Goal: Task Accomplishment & Management: Complete application form

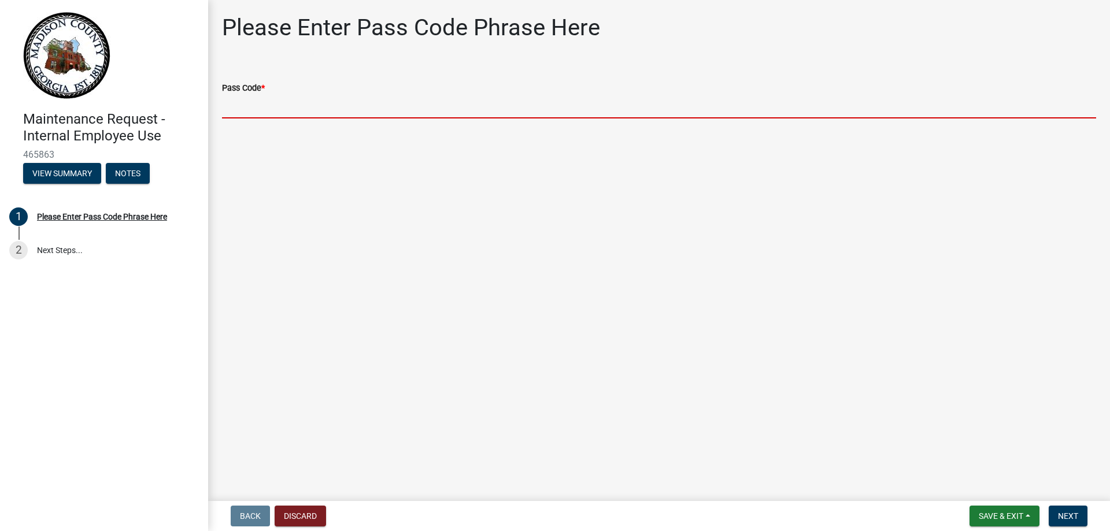
click at [272, 101] on input "Pass Code *" at bounding box center [659, 107] width 874 height 24
type input "bgmr2025"
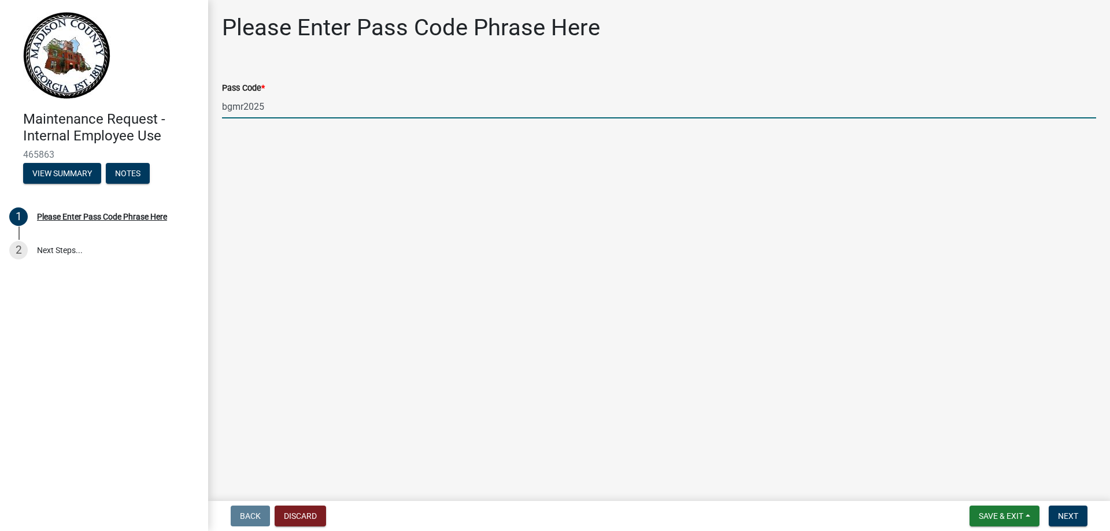
click at [279, 108] on input "bgmr2025" at bounding box center [659, 107] width 874 height 24
click at [1067, 513] on span "Next" at bounding box center [1068, 516] width 20 height 9
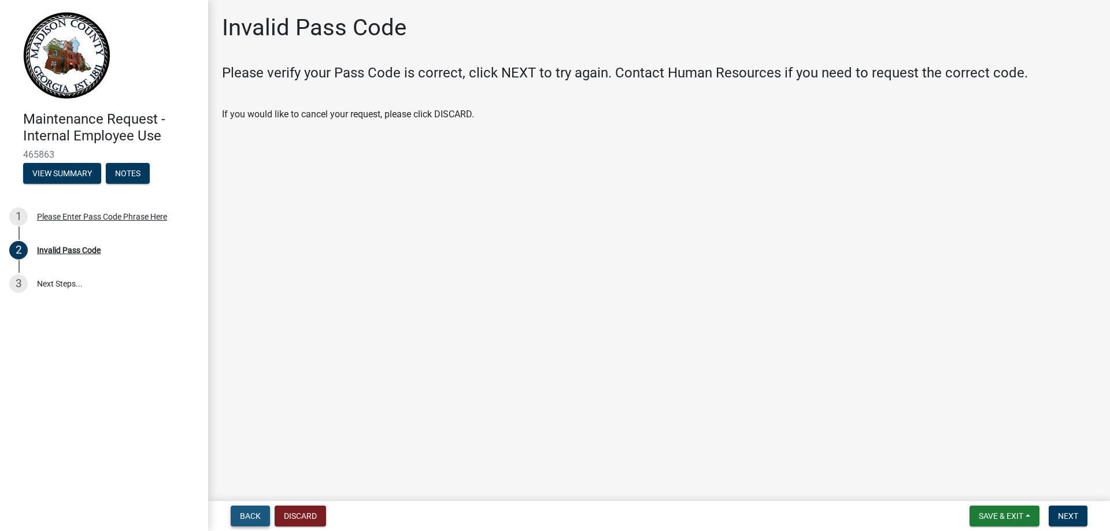
click at [250, 512] on span "Back" at bounding box center [250, 516] width 21 height 9
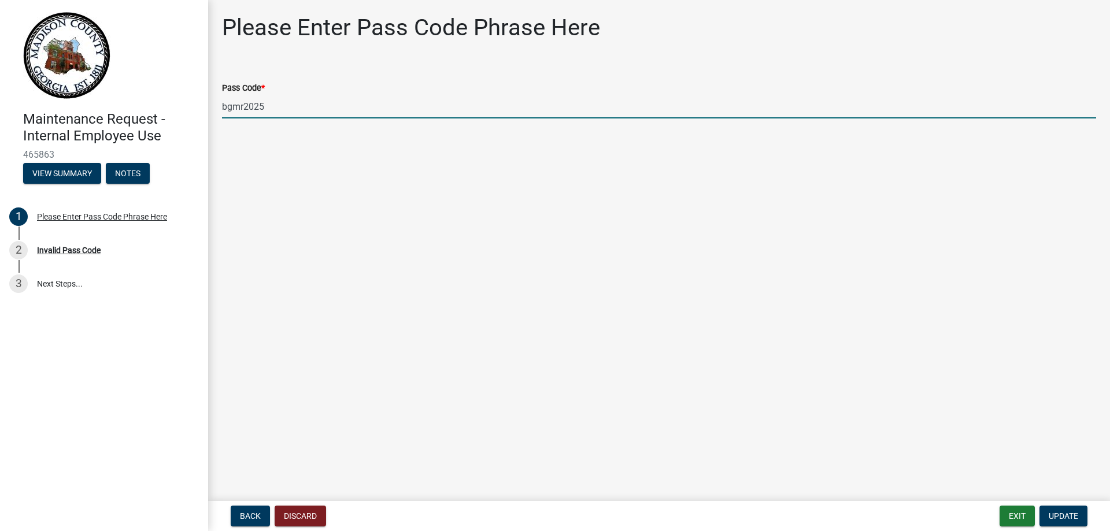
click at [273, 109] on input "bgmr2025" at bounding box center [659, 107] width 874 height 24
type input "b"
type input "B"
type input "bgmr2025"
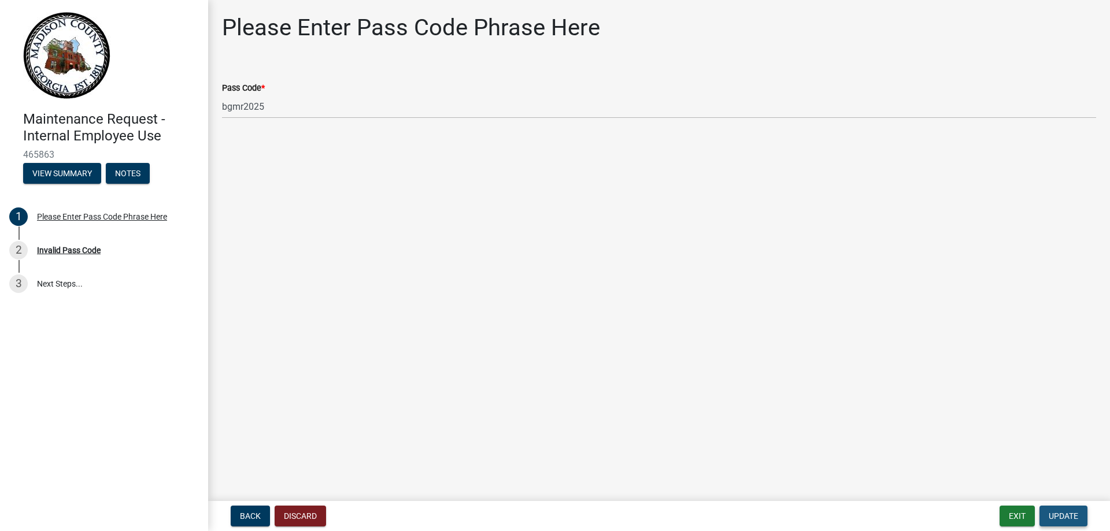
click at [1055, 516] on span "Update" at bounding box center [1063, 516] width 29 height 9
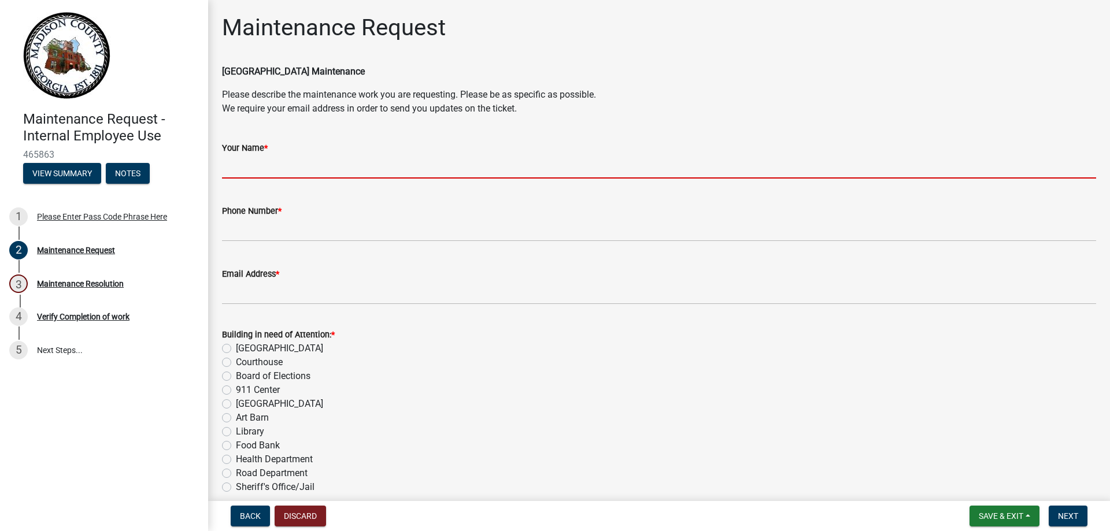
click at [265, 168] on input "Your Name *" at bounding box center [659, 167] width 874 height 24
type input "[PERSON_NAME]"
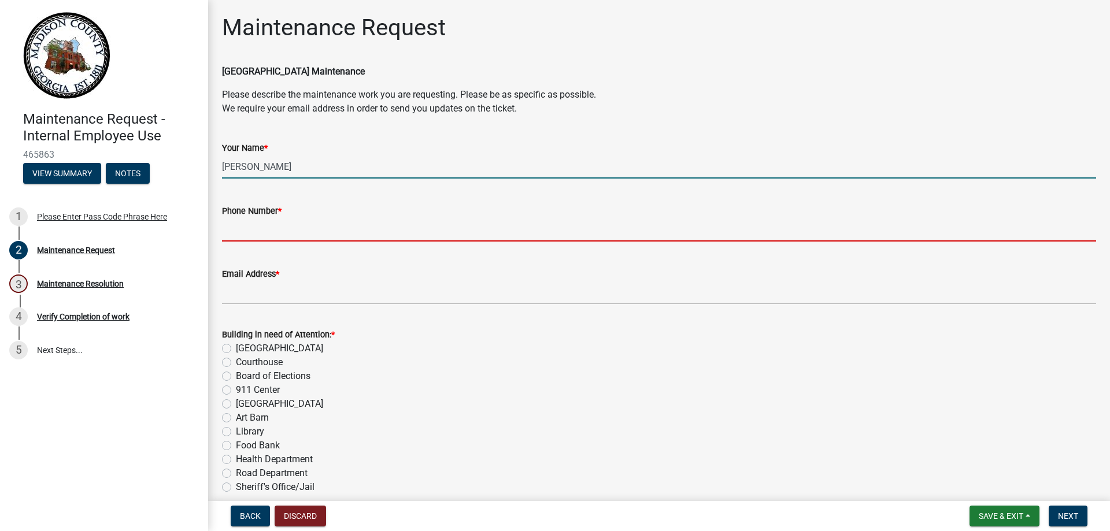
click at [300, 228] on input "Phone Number *" at bounding box center [659, 230] width 874 height 24
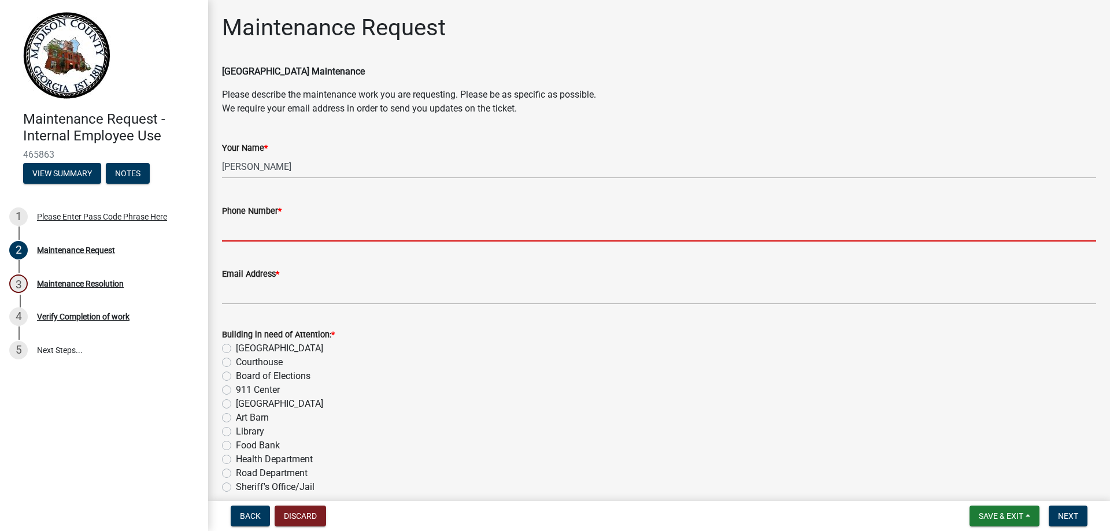
type input "[PHONE_NUMBER]"
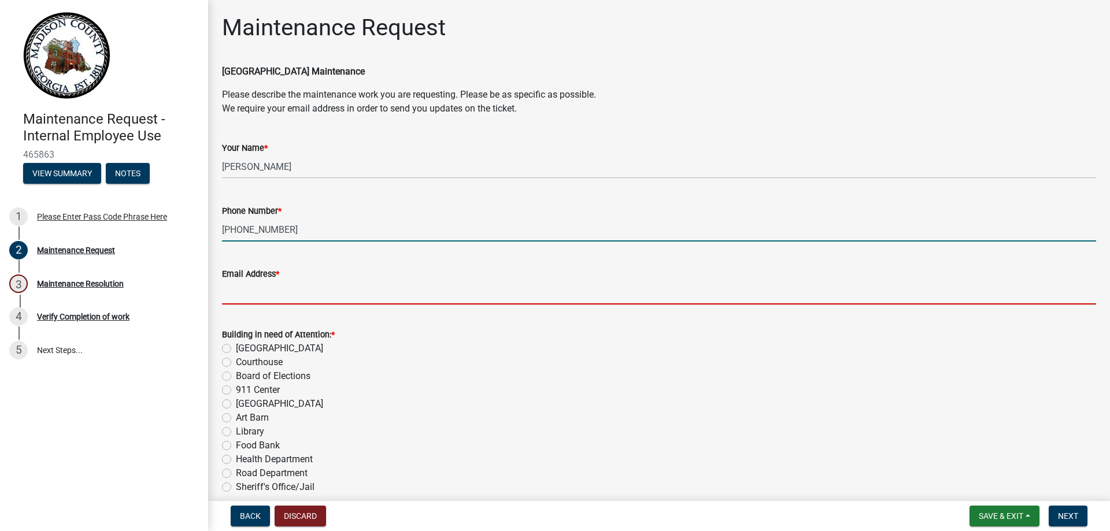
click at [293, 298] on input "Email Address *" at bounding box center [659, 293] width 874 height 24
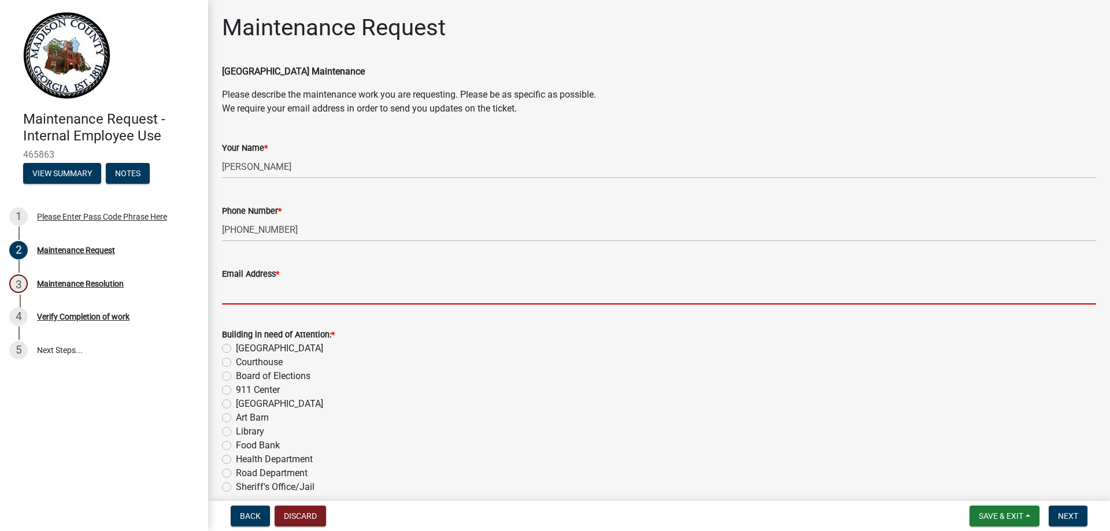
type input "[EMAIL_ADDRESS][DOMAIN_NAME]"
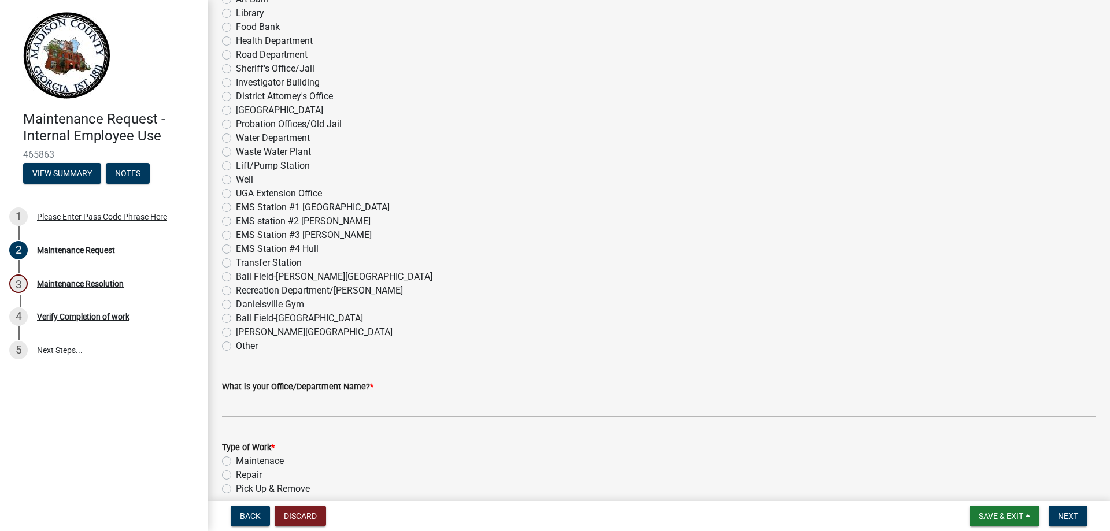
scroll to position [419, 0]
click at [236, 249] on label "EMS Station #4 Hull" at bounding box center [277, 249] width 83 height 14
click at [236, 249] on input "EMS Station #4 Hull" at bounding box center [240, 246] width 8 height 8
radio input "true"
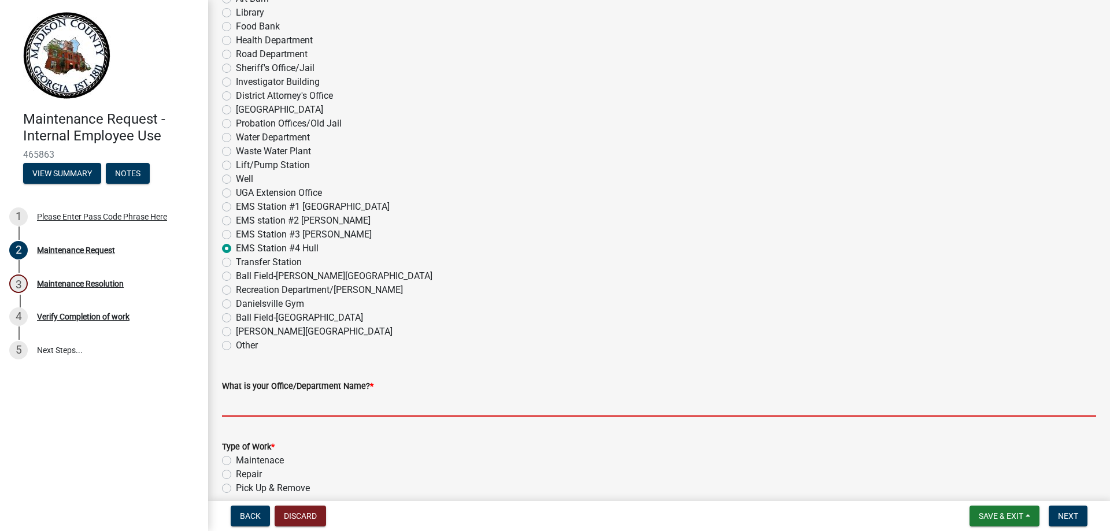
click at [272, 400] on input "What is your Office/Department Name? *" at bounding box center [659, 405] width 874 height 24
type input "EMS"
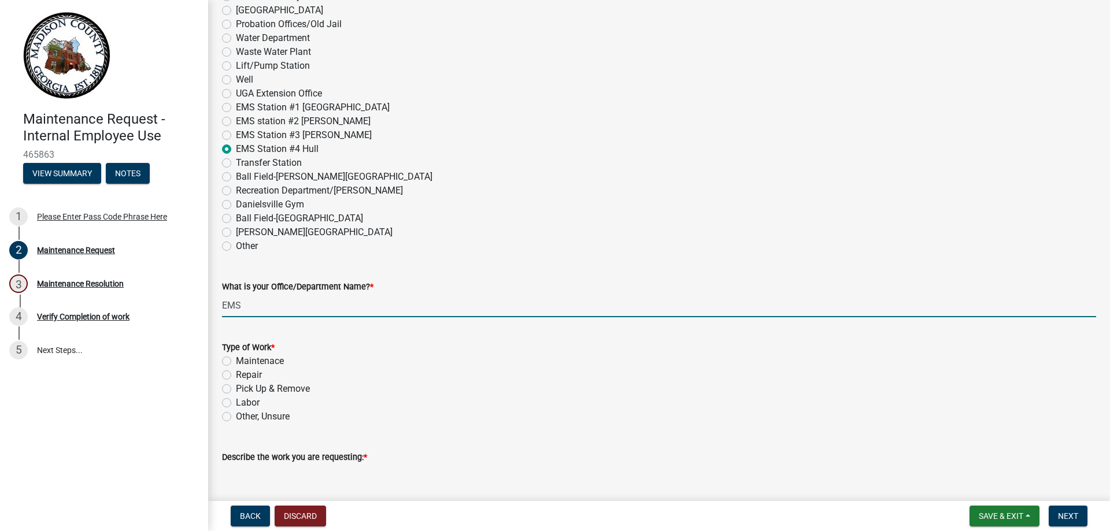
scroll to position [535, 0]
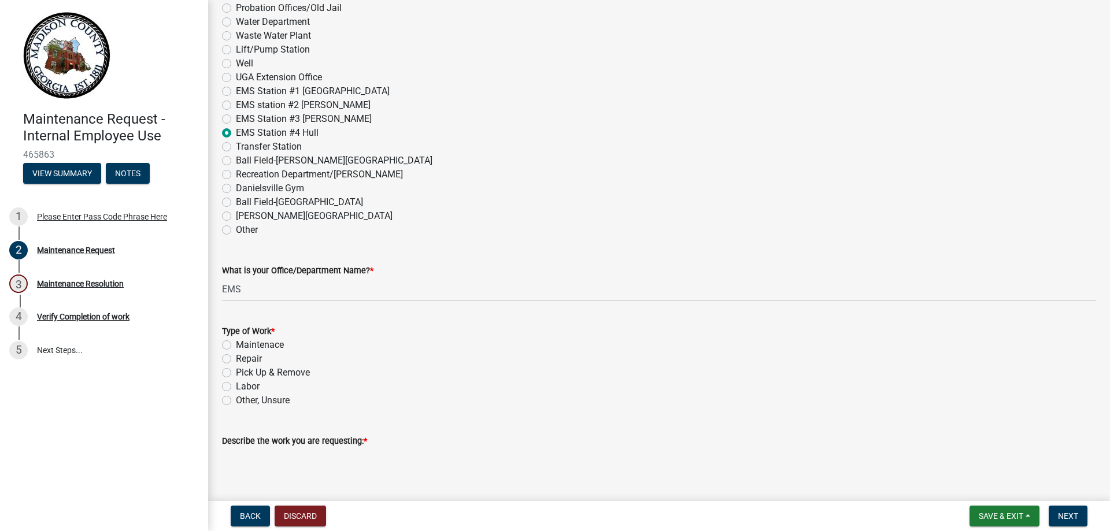
click at [236, 358] on label "Repair" at bounding box center [249, 359] width 26 height 14
click at [236, 358] on input "Repair" at bounding box center [240, 356] width 8 height 8
radio input "true"
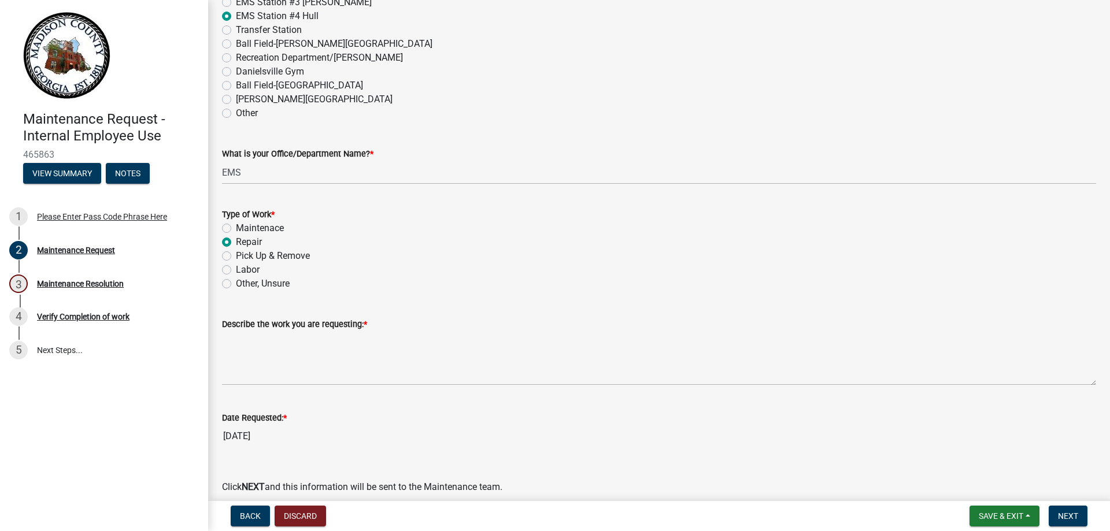
scroll to position [704, 0]
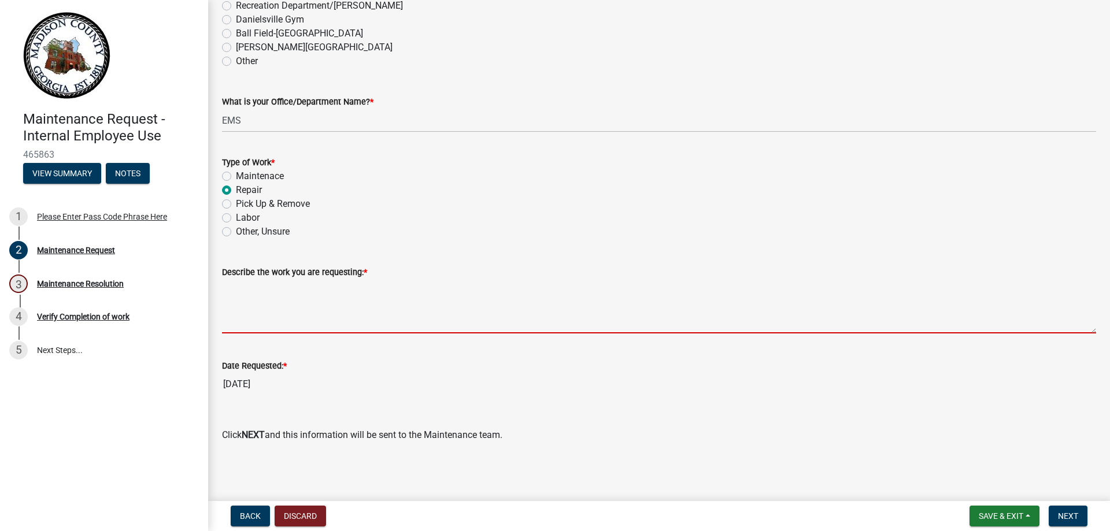
click at [256, 317] on textarea "Describe the work you are requesting: *" at bounding box center [659, 306] width 874 height 54
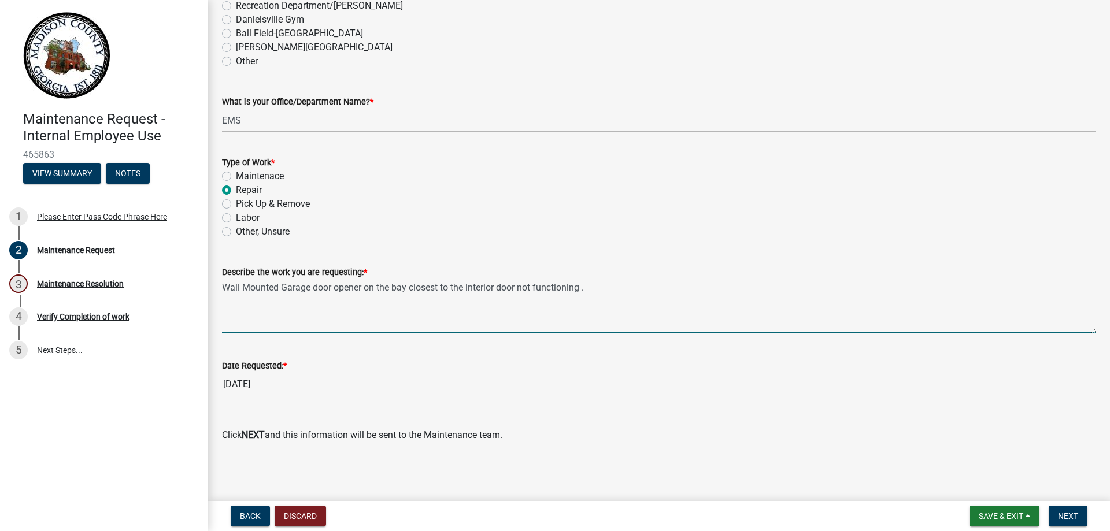
click at [596, 294] on textarea "Wall Mounted Garage door opener on the bay closest to the interior door not fun…" at bounding box center [659, 306] width 874 height 54
type textarea "Wall Mounted Garage door opener on the bay closest to the interior door not fun…"
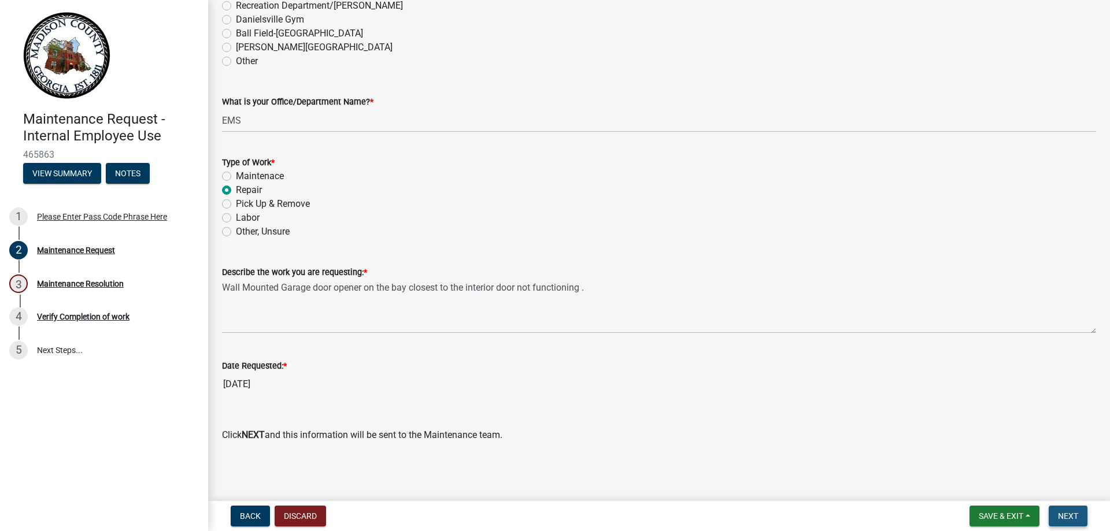
click at [1070, 513] on span "Next" at bounding box center [1068, 516] width 20 height 9
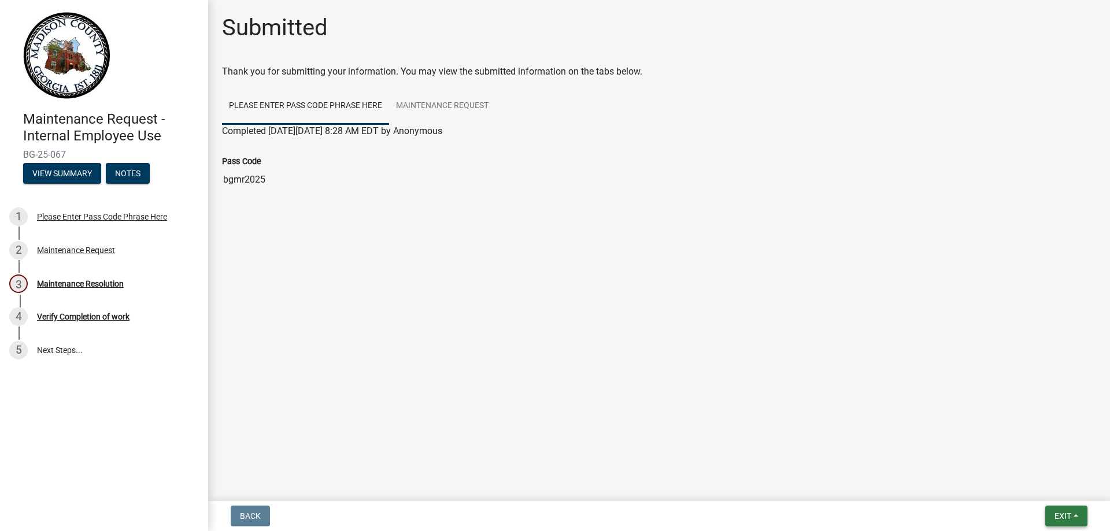
click at [1062, 518] on span "Exit" at bounding box center [1063, 516] width 17 height 9
click at [1048, 486] on button "Save & Exit" at bounding box center [1041, 486] width 93 height 28
